Goal: Information Seeking & Learning: Learn about a topic

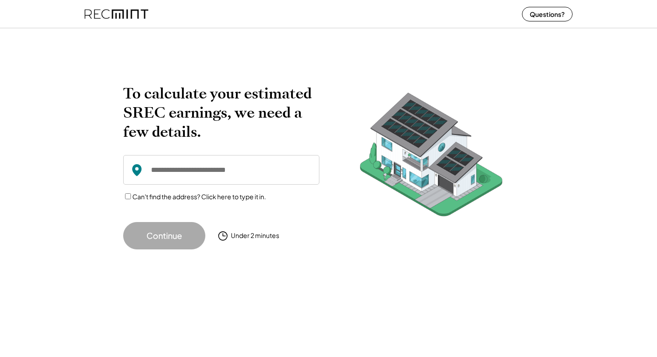
click at [186, 233] on button "Continue" at bounding box center [164, 235] width 82 height 27
click at [169, 170] on input "input" at bounding box center [221, 170] width 196 height 30
click at [104, 13] on img at bounding box center [116, 14] width 64 height 24
click at [116, 13] on img at bounding box center [116, 14] width 64 height 24
click at [119, 13] on img at bounding box center [116, 14] width 64 height 24
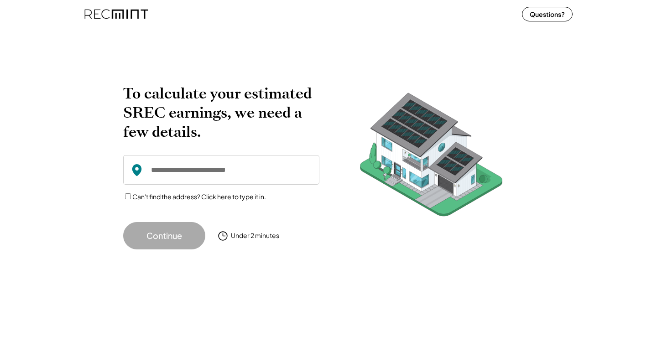
click at [119, 12] on img at bounding box center [116, 14] width 64 height 24
click at [177, 175] on input "input" at bounding box center [221, 170] width 196 height 30
paste input "**********"
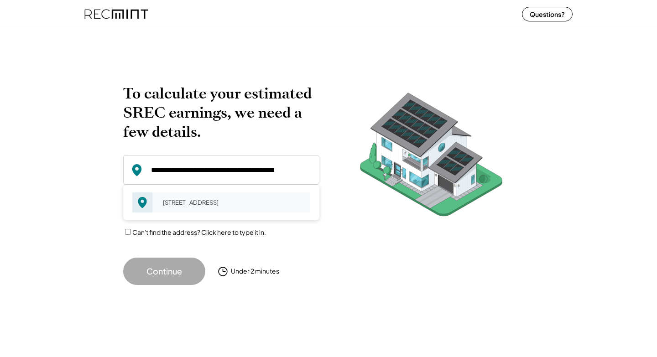
click at [191, 207] on div "1019 Kingscross Rd Midlothian, VA 23114" at bounding box center [233, 202] width 153 height 13
type input "**********"
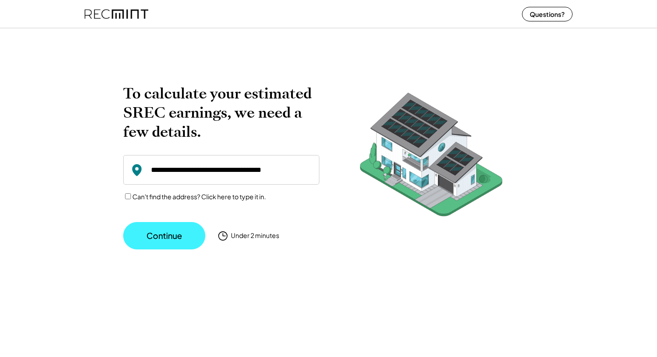
click at [182, 238] on button "Continue" at bounding box center [164, 235] width 82 height 27
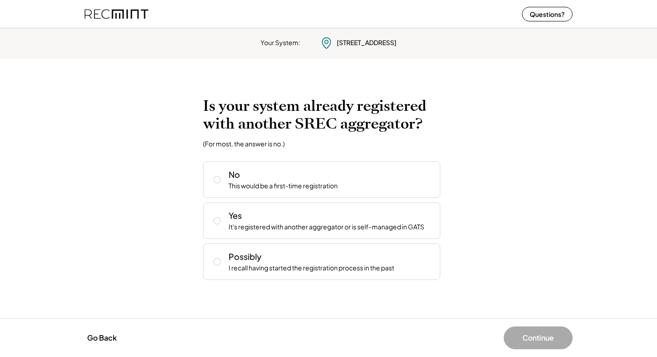
click at [556, 340] on button "Continue" at bounding box center [538, 338] width 69 height 23
click at [130, 12] on img at bounding box center [116, 14] width 64 height 24
click at [114, 14] on img at bounding box center [116, 14] width 64 height 24
click at [108, 330] on button "Go Back" at bounding box center [101, 338] width 35 height 20
click at [107, 335] on div "Your System: 1019 Kingscross Rd Midlothian, VA 23114 To calculate your estimate…" at bounding box center [328, 191] width 657 height 333
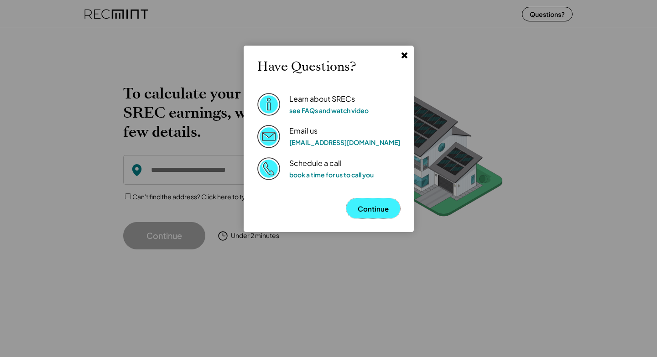
click at [352, 205] on button "Continue" at bounding box center [373, 208] width 54 height 20
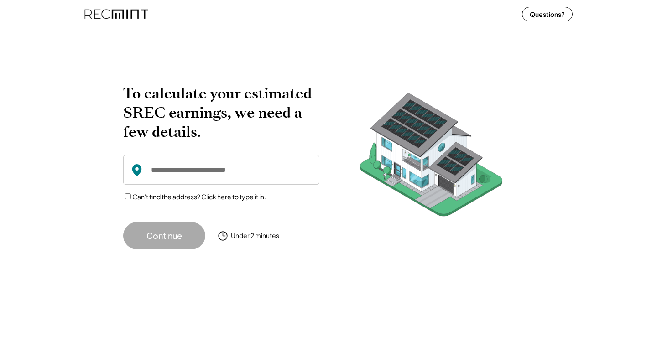
click at [120, 13] on img at bounding box center [116, 14] width 64 height 24
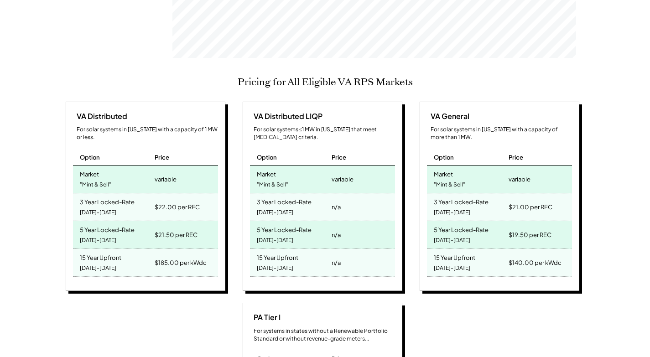
scroll to position [301, 0]
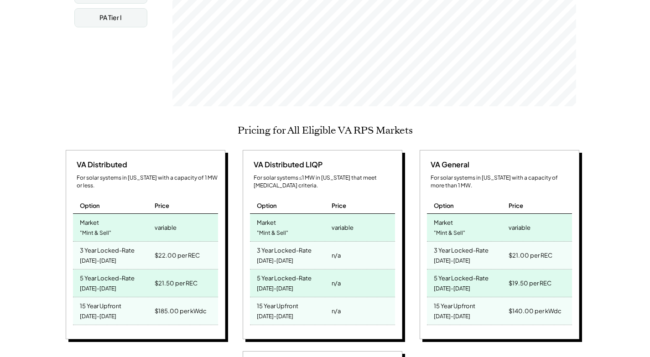
click at [458, 214] on div "Market "Mint & Sell"" at bounding box center [467, 227] width 80 height 27
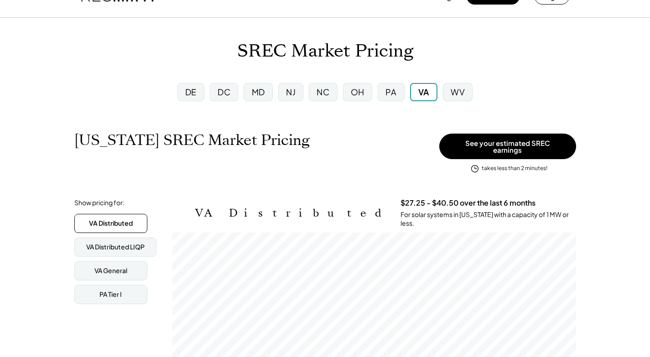
scroll to position [63, 0]
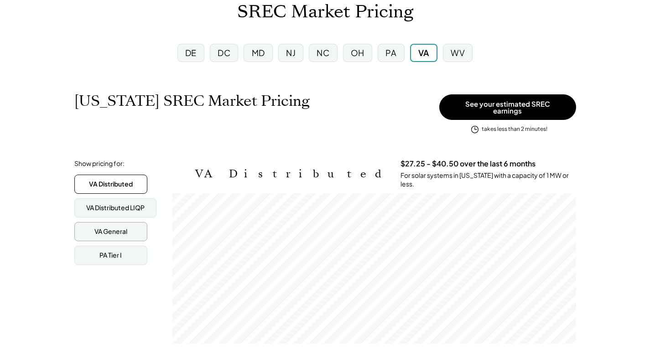
click at [131, 229] on div "VA General" at bounding box center [110, 231] width 73 height 19
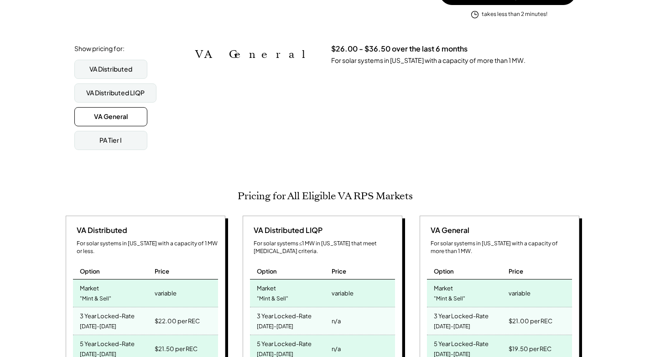
scroll to position [55, 0]
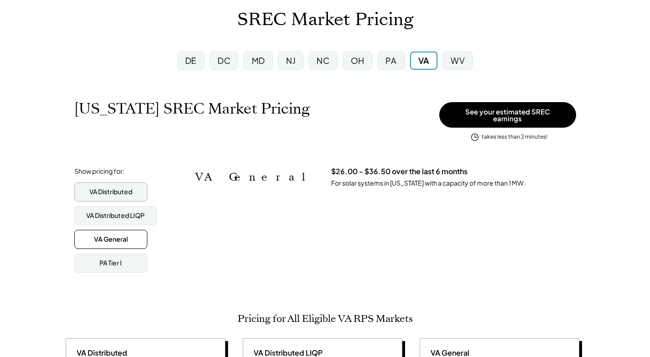
click at [125, 191] on div "VA Distributed" at bounding box center [110, 192] width 43 height 9
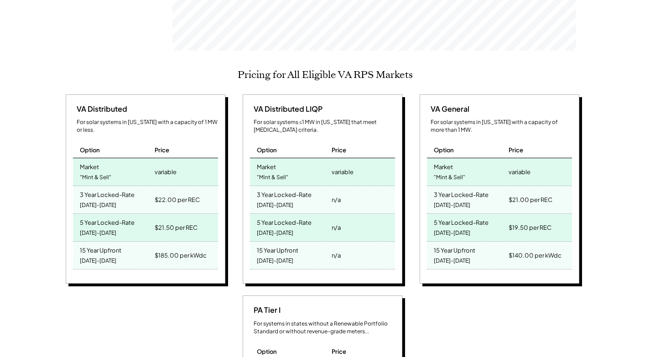
scroll to position [356, 0]
drag, startPoint x: 156, startPoint y: 186, endPoint x: 182, endPoint y: 185, distance: 26.0
click at [182, 193] on div "$22.00 per REC" at bounding box center [177, 199] width 45 height 13
drag, startPoint x: 510, startPoint y: 183, endPoint x: 558, endPoint y: 186, distance: 48.0
click at [558, 186] on div "$21.00 per REC" at bounding box center [538, 199] width 65 height 27
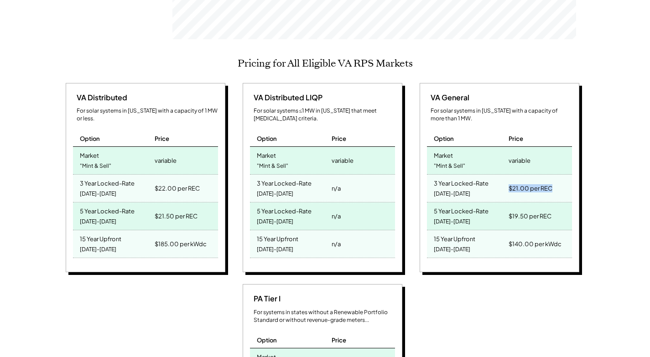
scroll to position [259, 0]
